Goal: Book appointment/travel/reservation

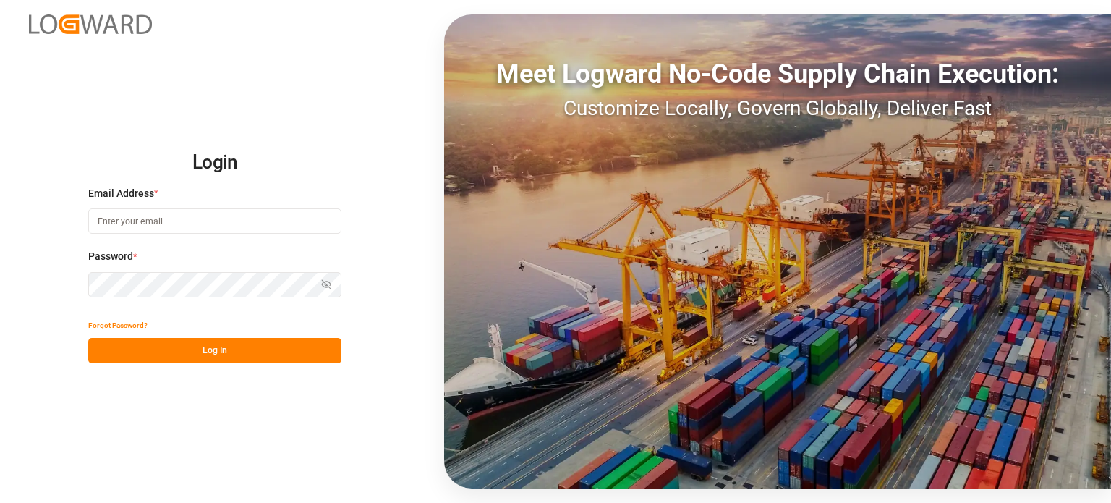
click at [218, 231] on input at bounding box center [214, 220] width 253 height 25
type input "[EMAIL_ADDRESS][DOMAIN_NAME]"
click at [249, 355] on button "Log In" at bounding box center [214, 350] width 253 height 25
click at [190, 213] on input at bounding box center [214, 220] width 253 height 25
type input "[EMAIL_ADDRESS][DOMAIN_NAME]"
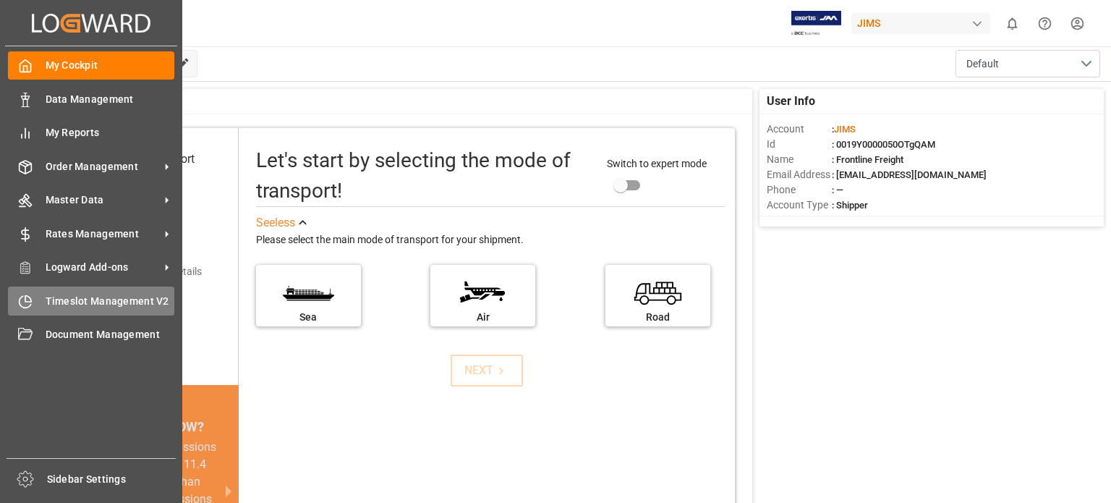
click at [83, 292] on div "Timeslot Management V2 Timeslot Management V2" at bounding box center [91, 300] width 166 height 28
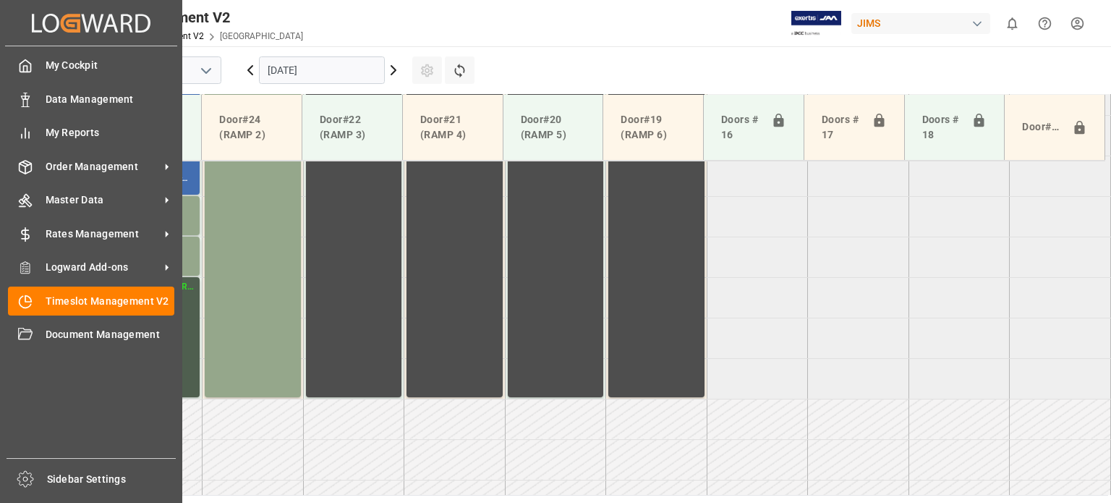
scroll to position [735, 0]
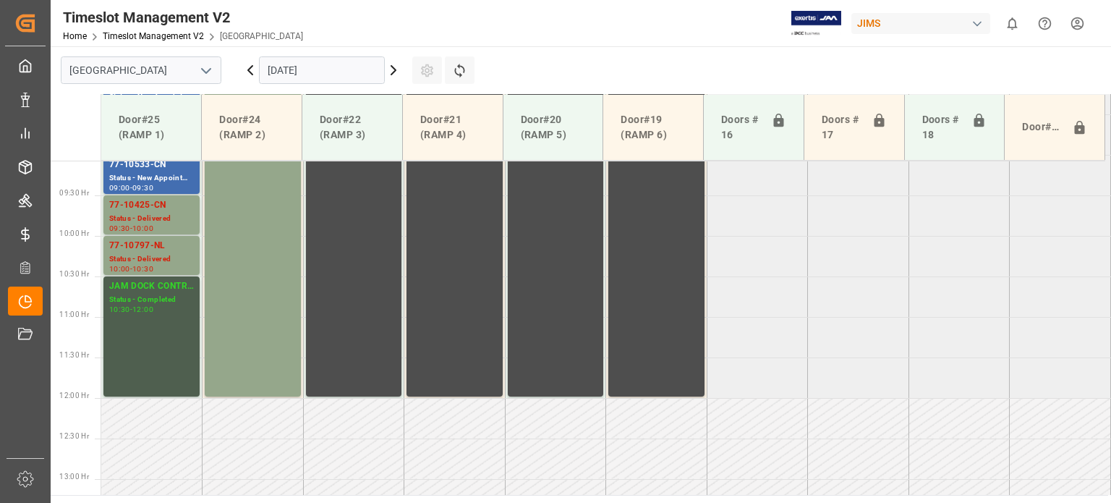
drag, startPoint x: 336, startPoint y: 63, endPoint x: 339, endPoint y: 75, distance: 11.8
click at [336, 63] on input "[DATE]" at bounding box center [322, 69] width 126 height 27
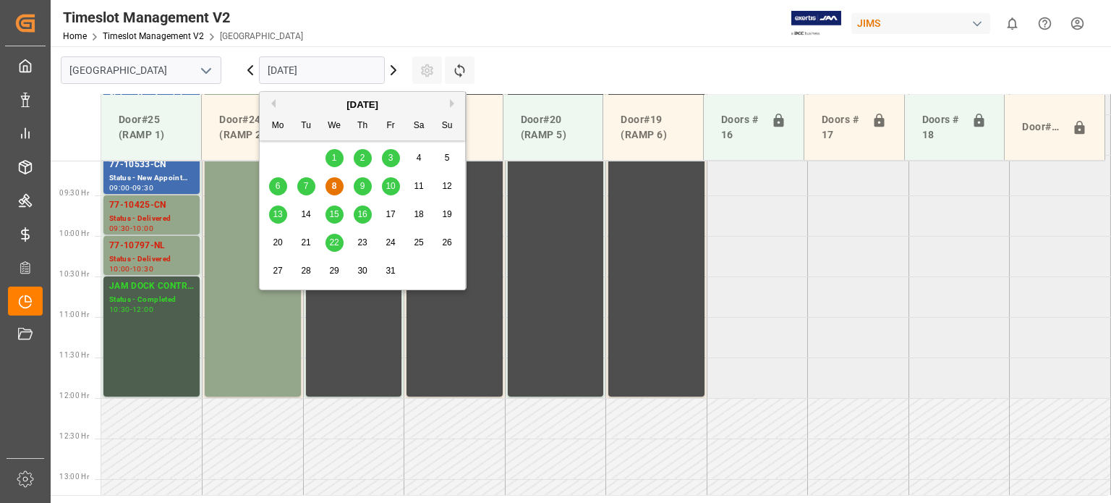
click at [392, 189] on span "10" at bounding box center [390, 186] width 9 height 10
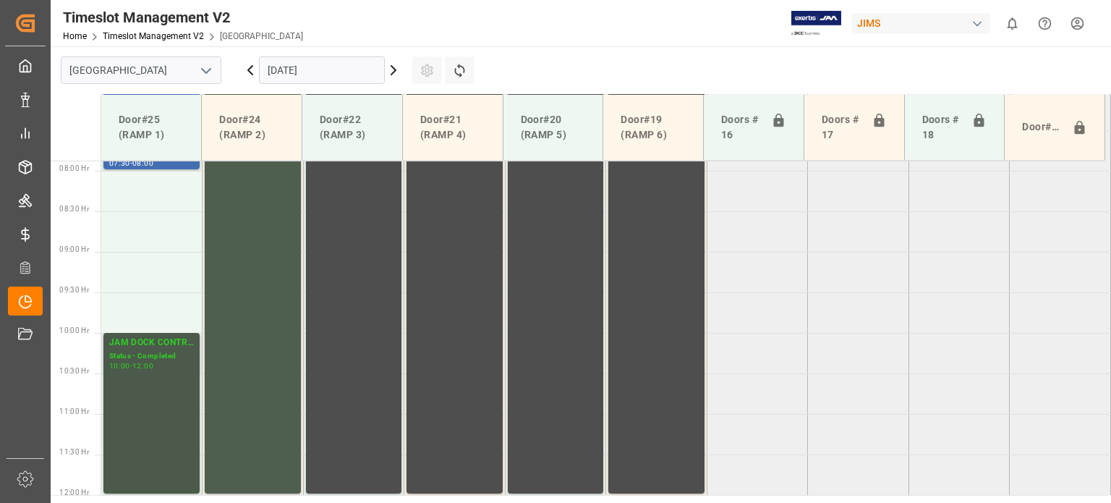
scroll to position [446, 0]
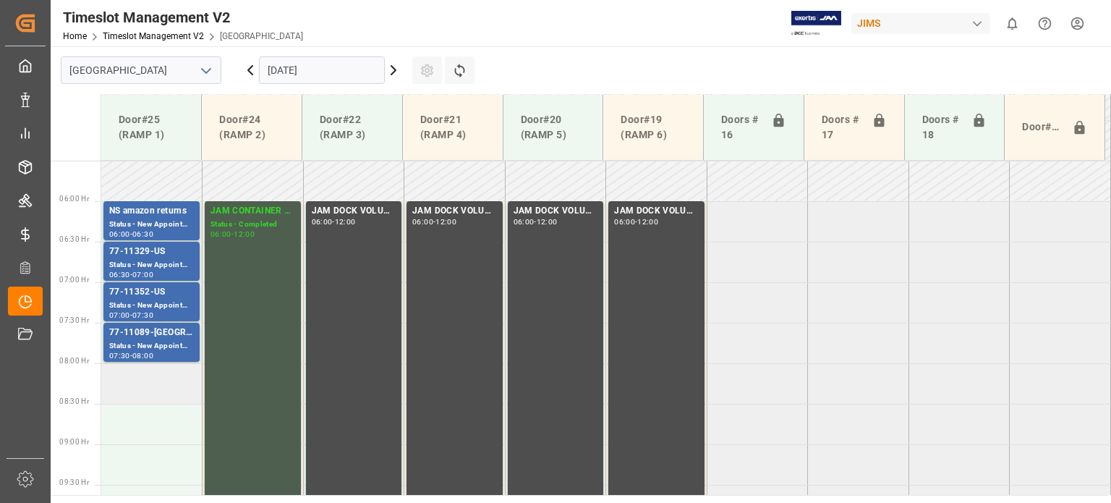
click at [153, 380] on td at bounding box center [151, 383] width 101 height 41
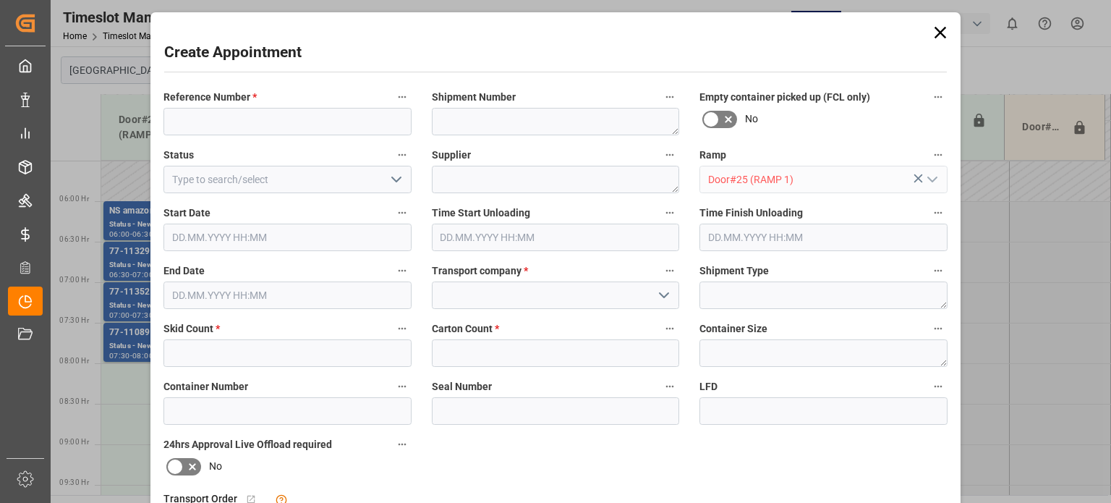
type input "[DATE] 08:00"
type input "[DATE] 08:30"
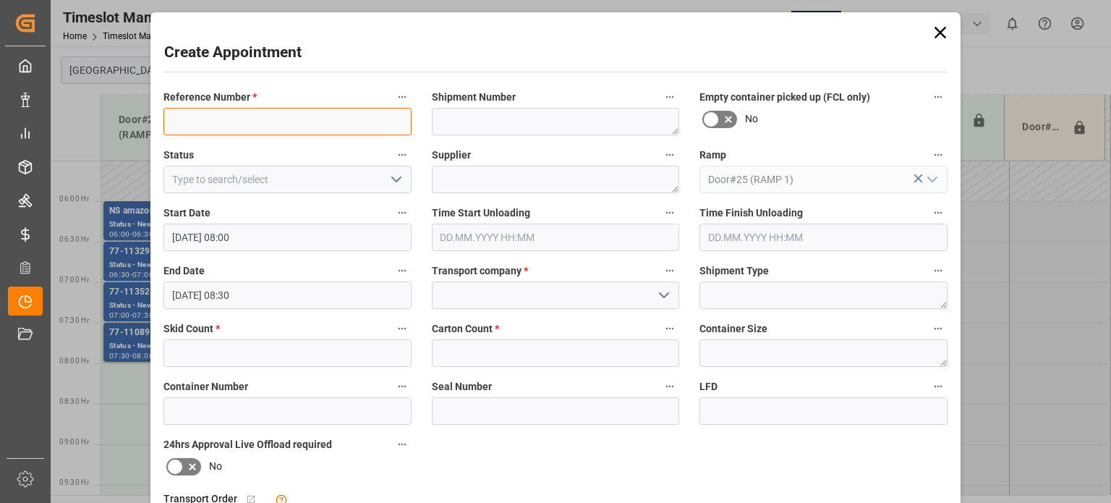
click at [208, 118] on input at bounding box center [287, 121] width 248 height 27
type input "77-11300-[GEOGRAPHIC_DATA]"
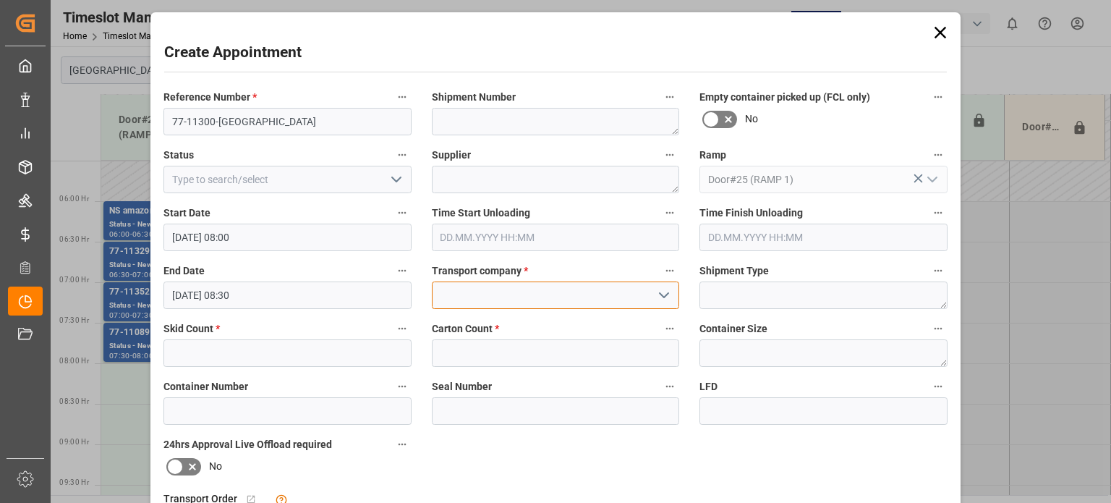
click at [481, 290] on input at bounding box center [556, 294] width 248 height 27
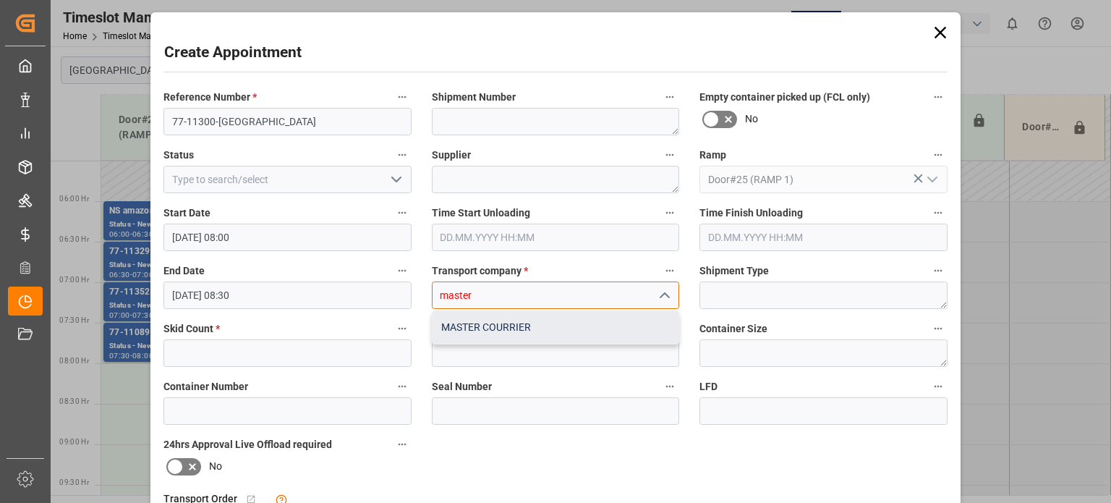
click at [499, 326] on div "MASTER COURRIER" at bounding box center [556, 327] width 247 height 33
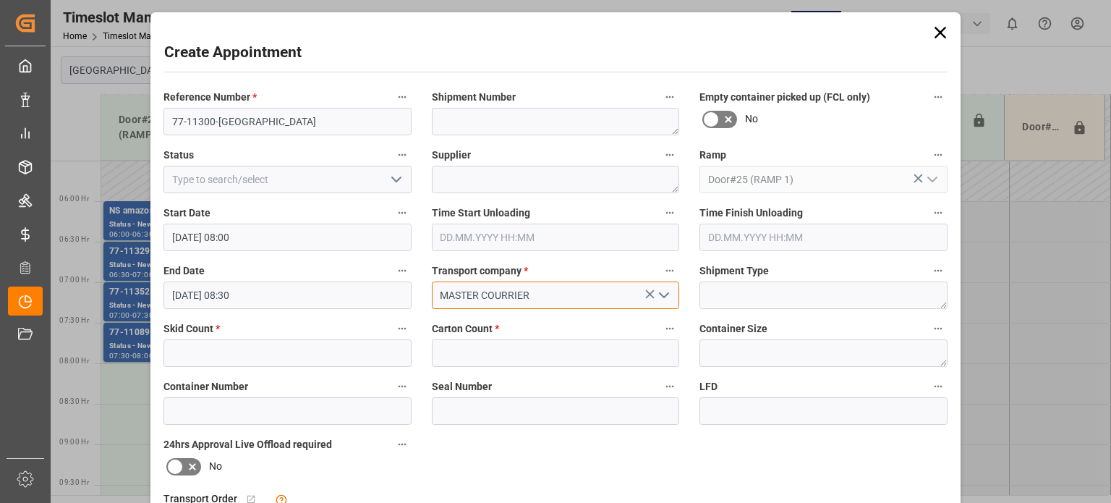
type input "MASTER COURRIER"
click at [260, 355] on input "text" at bounding box center [287, 352] width 248 height 27
type input "5"
click at [470, 354] on input "text" at bounding box center [556, 352] width 248 height 27
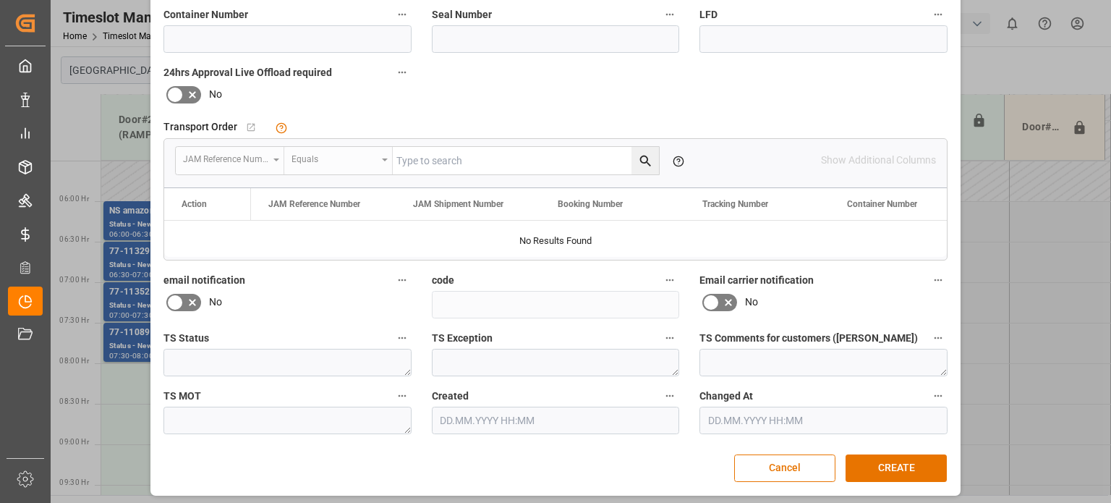
scroll to position [375, 0]
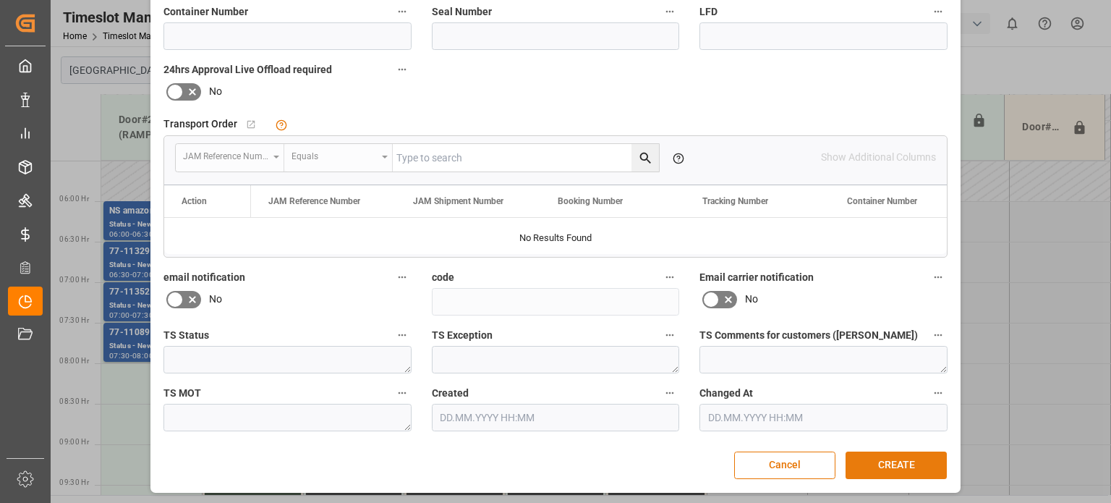
type input "179"
click at [904, 462] on button "CREATE" at bounding box center [896, 464] width 101 height 27
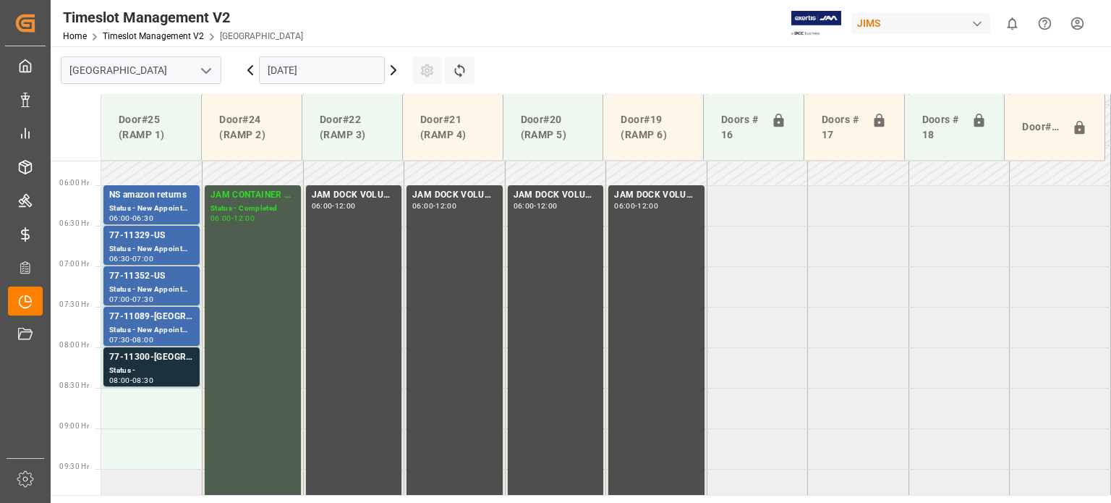
scroll to position [428, 0]
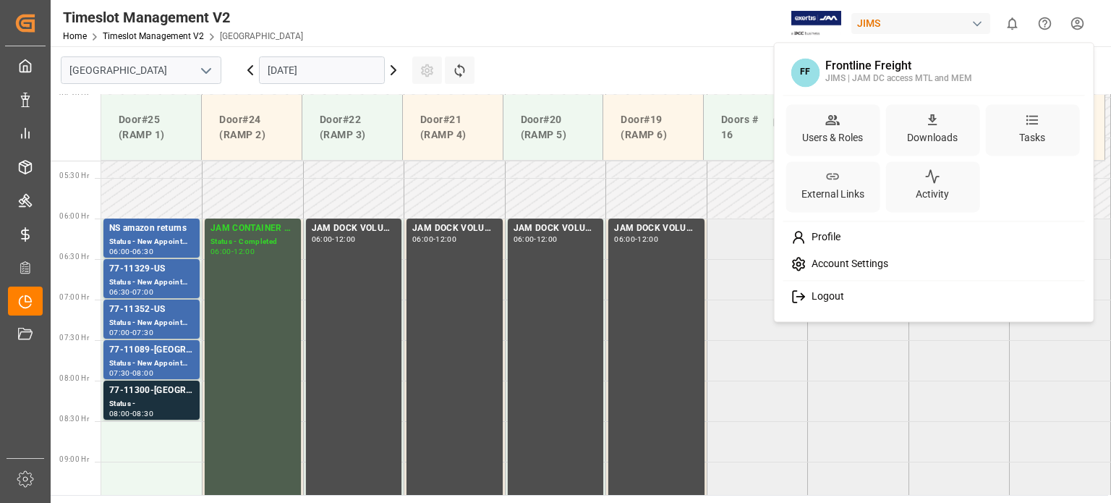
click at [1076, 17] on html "Created by potrace 1.15, written by [PERSON_NAME] [DATE]-[DATE] Created by potr…" at bounding box center [555, 251] width 1111 height 503
click at [841, 292] on span "Logout" at bounding box center [825, 296] width 38 height 13
